Goal: Task Accomplishment & Management: Manage account settings

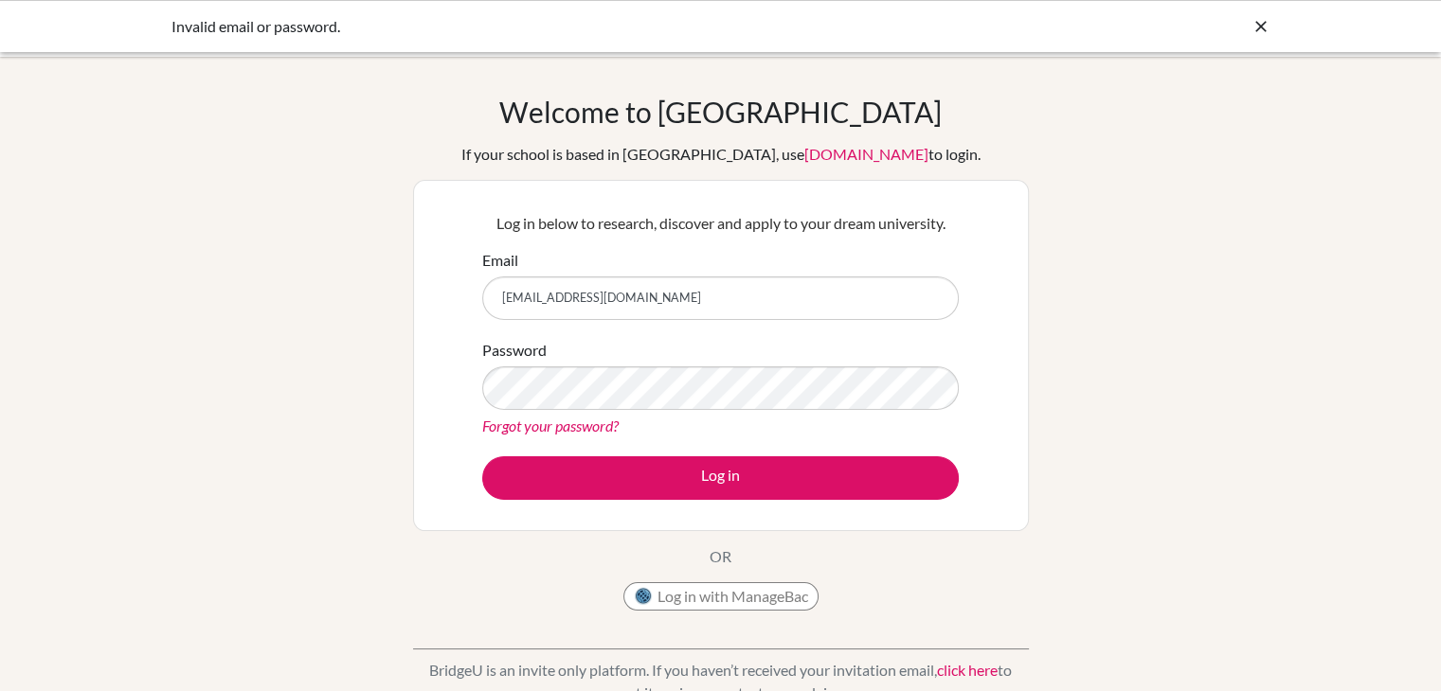
click at [482, 457] on button "Log in" at bounding box center [720, 479] width 476 height 44
drag, startPoint x: 723, startPoint y: 295, endPoint x: 470, endPoint y: 297, distance: 252.9
click at [471, 297] on div "Log in below to research, discover and apply to your dream university. Email [E…" at bounding box center [721, 356] width 500 height 312
type input "[PERSON_NAME][EMAIL_ADDRESS][PERSON_NAME][DOMAIN_NAME]"
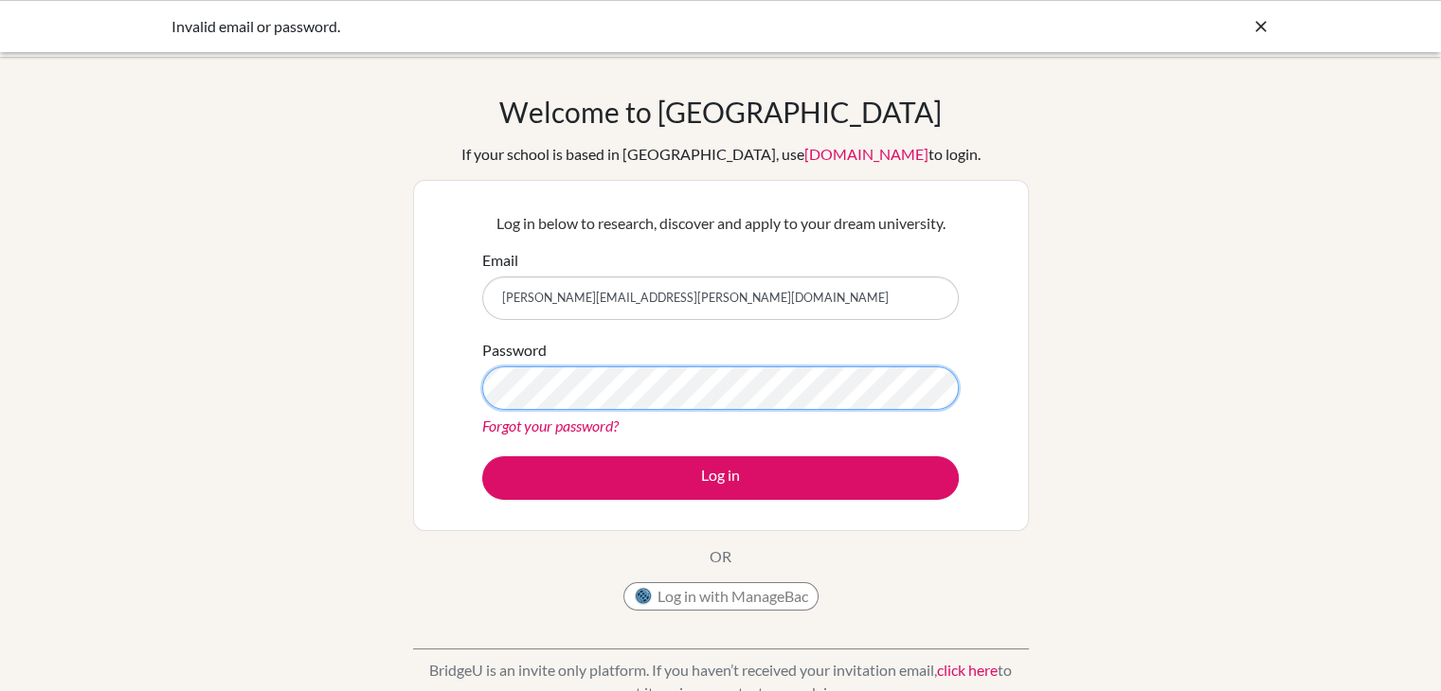
click at [482, 457] on button "Log in" at bounding box center [720, 479] width 476 height 44
